Goal: Transaction & Acquisition: Purchase product/service

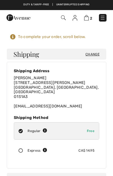
click at [102, 19] on img at bounding box center [103, 18] width 6 height 6
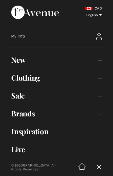
click at [97, 40] on img at bounding box center [99, 36] width 6 height 7
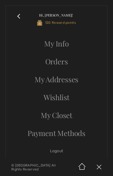
click at [59, 63] on link "Orders" at bounding box center [56, 62] width 90 height 12
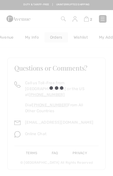
scroll to position [0, 13]
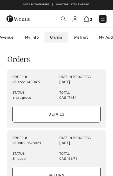
click at [58, 111] on input "Details" at bounding box center [56, 114] width 88 height 17
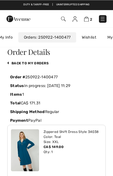
scroll to position [0, 0]
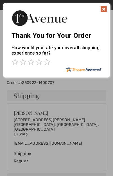
click at [104, 10] on img at bounding box center [103, 9] width 7 height 7
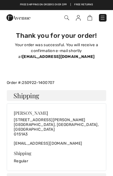
click at [77, 20] on img at bounding box center [78, 18] width 5 height 6
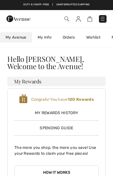
click at [70, 38] on link "Orders" at bounding box center [69, 37] width 24 height 10
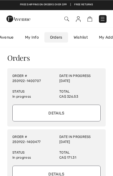
scroll to position [1, 0]
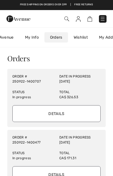
click at [54, 111] on input "Details" at bounding box center [56, 113] width 88 height 17
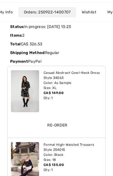
scroll to position [68, 0]
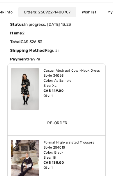
click at [25, 89] on img at bounding box center [25, 89] width 28 height 42
click at [51, 79] on div "Color: As Sample" at bounding box center [72, 80] width 58 height 5
click at [55, 84] on div "Size: XL" at bounding box center [72, 85] width 58 height 5
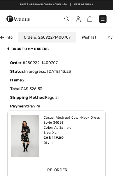
scroll to position [0, 0]
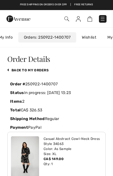
click at [91, 38] on link "Wishlist" at bounding box center [88, 37] width 25 height 10
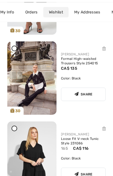
scroll to position [156, 0]
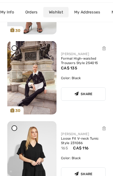
click at [35, 81] on img at bounding box center [31, 77] width 49 height 73
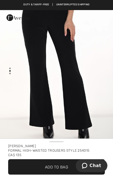
scroll to position [200, 0]
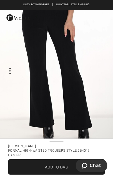
click at [88, 73] on img "2 / 3" at bounding box center [56, 63] width 113 height 169
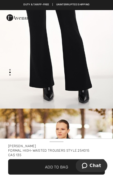
scroll to position [237, 0]
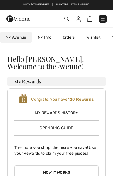
click at [93, 37] on link "Wishlist" at bounding box center [92, 37] width 25 height 10
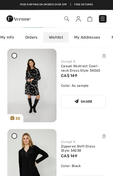
scroll to position [389, 0]
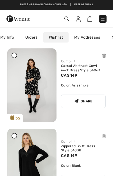
click at [36, 81] on img at bounding box center [31, 85] width 49 height 74
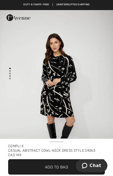
click at [64, 101] on img "1 / 4" at bounding box center [56, 94] width 113 height 169
